Goal: Task Accomplishment & Management: Use online tool/utility

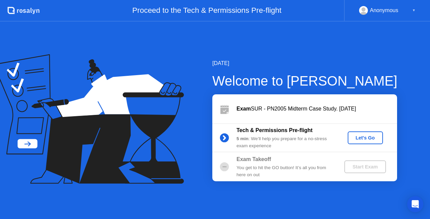
click at [369, 140] on div "Let's Go" at bounding box center [366, 137] width 30 height 5
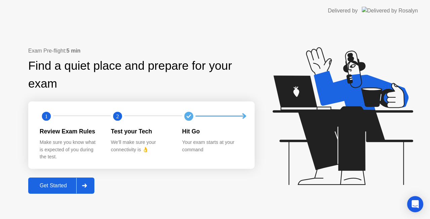
click at [60, 182] on div "Get Started" at bounding box center [53, 185] width 46 height 6
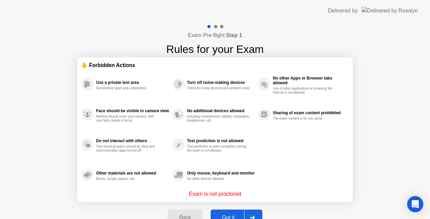
click at [226, 213] on button "Got it" at bounding box center [237, 217] width 52 height 16
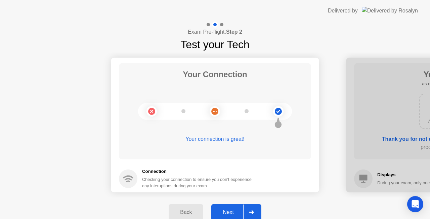
click at [226, 213] on div "Next" at bounding box center [228, 212] width 30 height 6
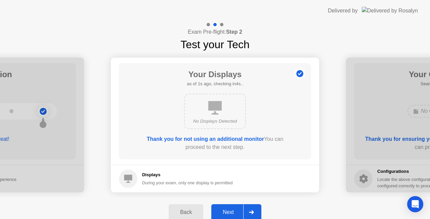
click at [226, 213] on div "Next" at bounding box center [228, 212] width 30 height 6
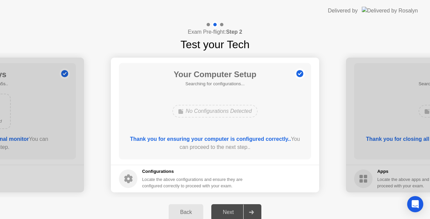
click at [225, 209] on div "Next" at bounding box center [228, 212] width 30 height 6
click at [233, 210] on div "Next" at bounding box center [228, 212] width 30 height 6
click at [257, 209] on div at bounding box center [251, 211] width 16 height 15
click at [225, 207] on button "Next" at bounding box center [236, 212] width 50 height 16
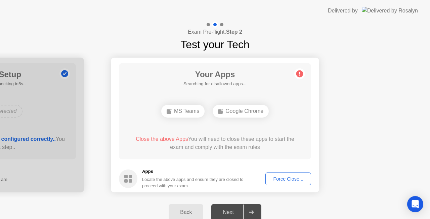
click at [295, 179] on div "Force Close..." at bounding box center [288, 178] width 41 height 5
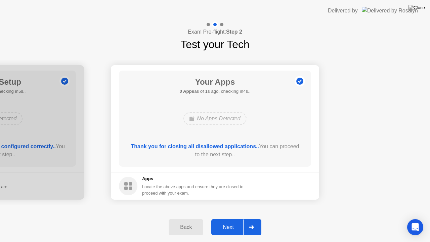
click at [229, 218] on div "Next" at bounding box center [228, 227] width 30 height 6
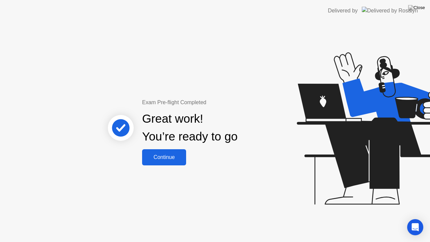
click at [164, 159] on div "Continue" at bounding box center [164, 157] width 40 height 6
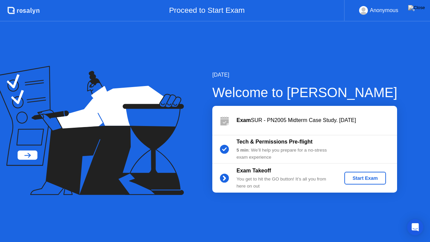
click at [350, 175] on div "Start Exam" at bounding box center [365, 177] width 36 height 5
